Goal: Manage account settings

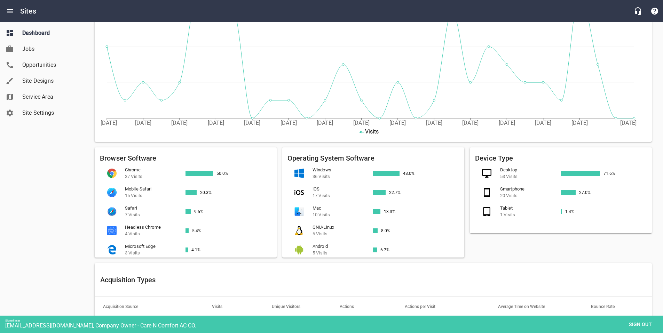
scroll to position [463, 0]
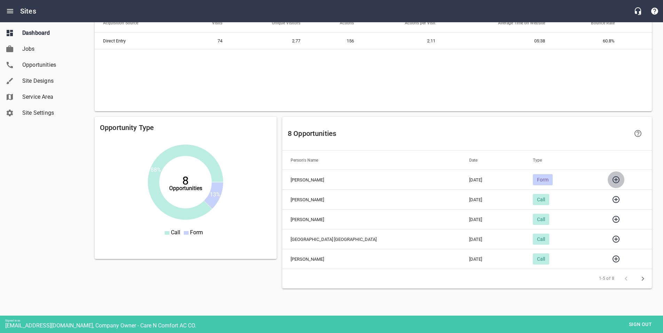
click at [611, 179] on icon "button" at bounding box center [615, 180] width 8 height 8
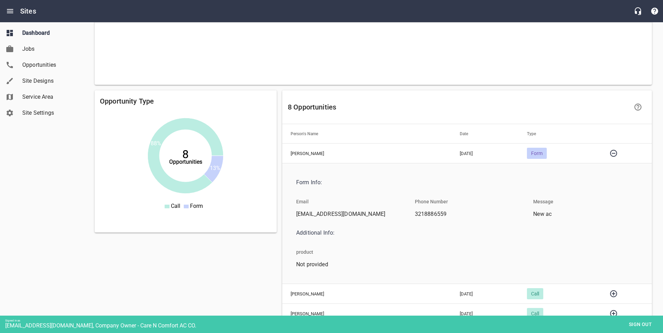
scroll to position [495, 0]
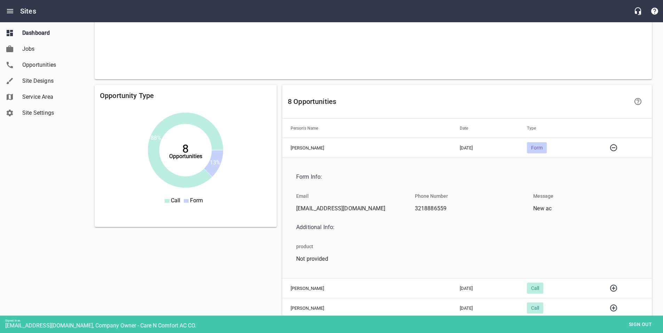
click at [609, 149] on icon "button" at bounding box center [613, 148] width 8 height 8
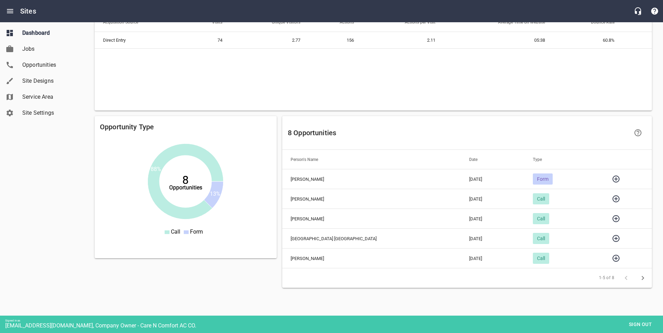
scroll to position [463, 0]
click at [49, 109] on span "Site Settings" at bounding box center [48, 113] width 53 height 8
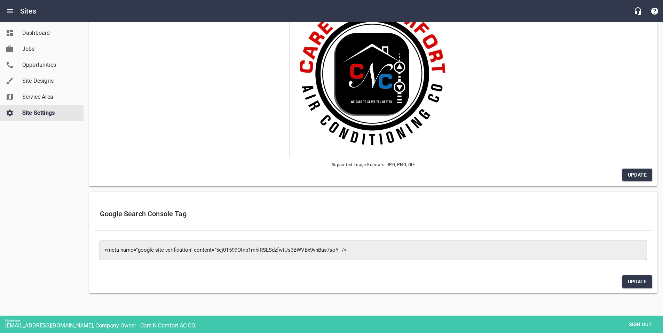
scroll to position [162, 0]
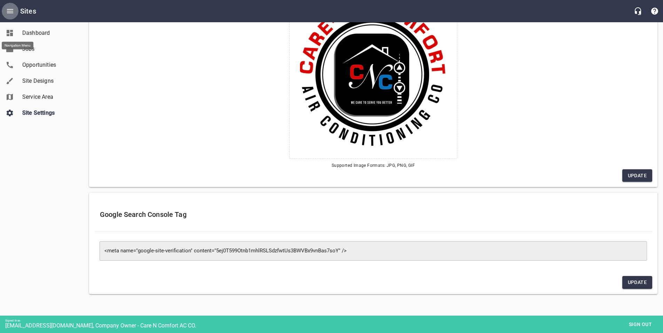
click at [10, 11] on icon "Open drawer" at bounding box center [10, 11] width 6 height 4
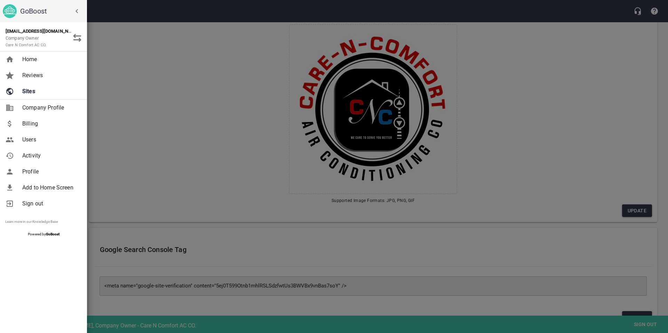
click at [34, 110] on span "Company Profile" at bounding box center [50, 108] width 56 height 8
select select "[US_STATE]"
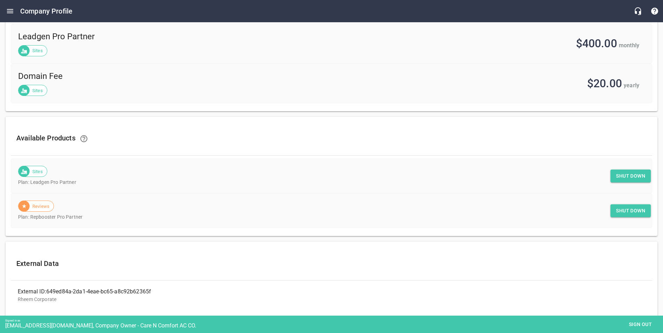
scroll to position [276, 0]
click at [628, 178] on span "Shut down" at bounding box center [630, 175] width 29 height 9
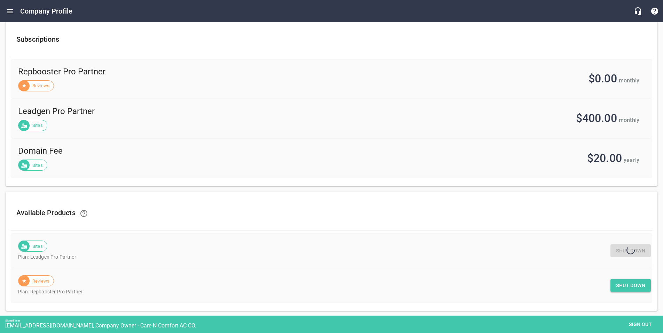
scroll to position [214, 0]
